Goal: Task Accomplishment & Management: Manage account settings

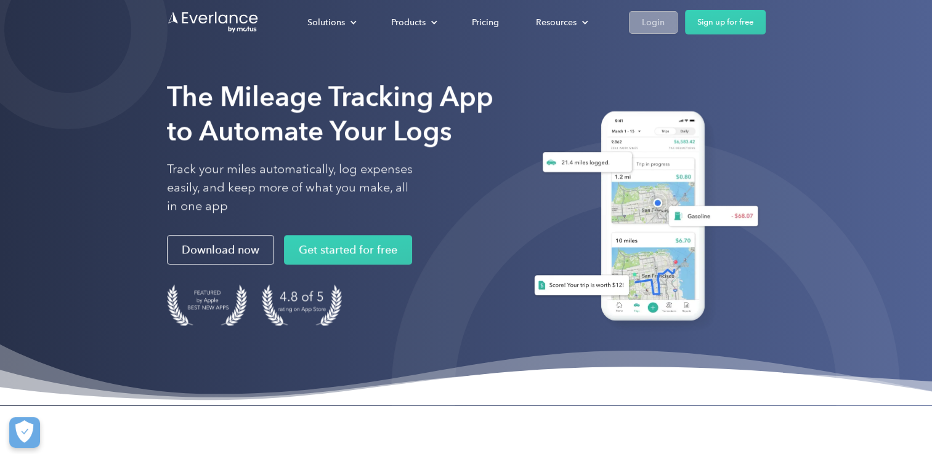
click at [663, 19] on link "Login" at bounding box center [653, 22] width 49 height 23
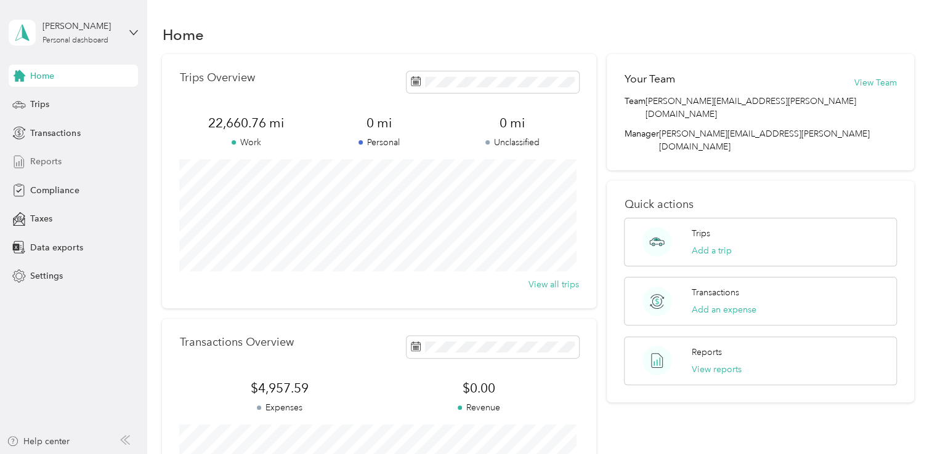
click at [34, 164] on span "Reports" at bounding box center [45, 161] width 31 height 13
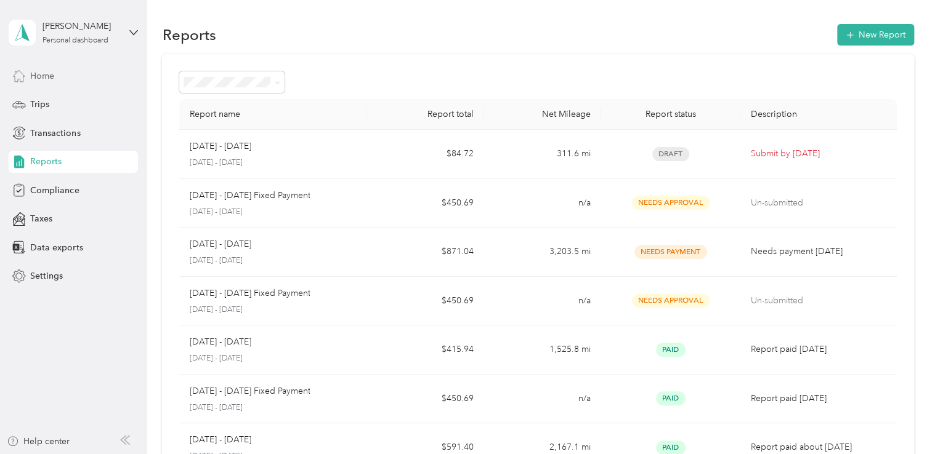
click at [42, 79] on span "Home" at bounding box center [42, 76] width 24 height 13
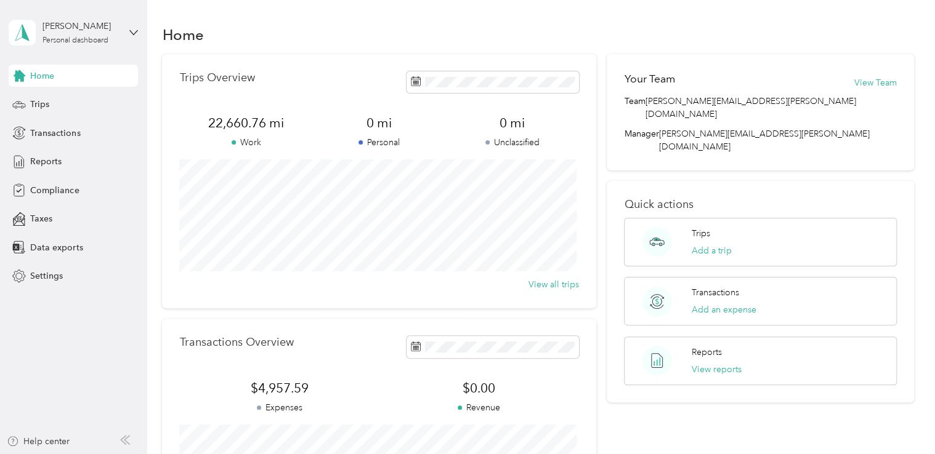
click at [846, 81] on div "Your Team View Team" at bounding box center [760, 83] width 272 height 24
click at [854, 82] on button "View Team" at bounding box center [875, 82] width 42 height 13
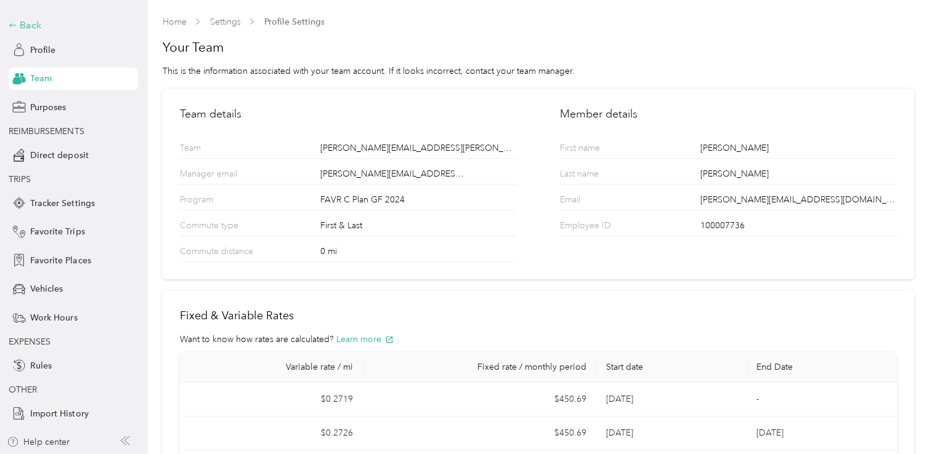
click at [23, 23] on div "Back" at bounding box center [70, 25] width 123 height 15
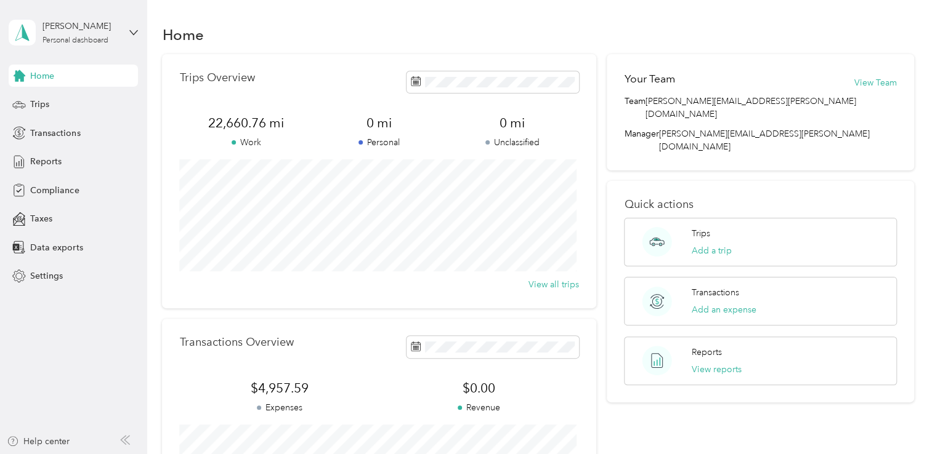
click at [59, 77] on div "Home" at bounding box center [73, 76] width 129 height 22
click at [42, 95] on div "Trips" at bounding box center [73, 105] width 129 height 22
